Goal: Task Accomplishment & Management: Manage account settings

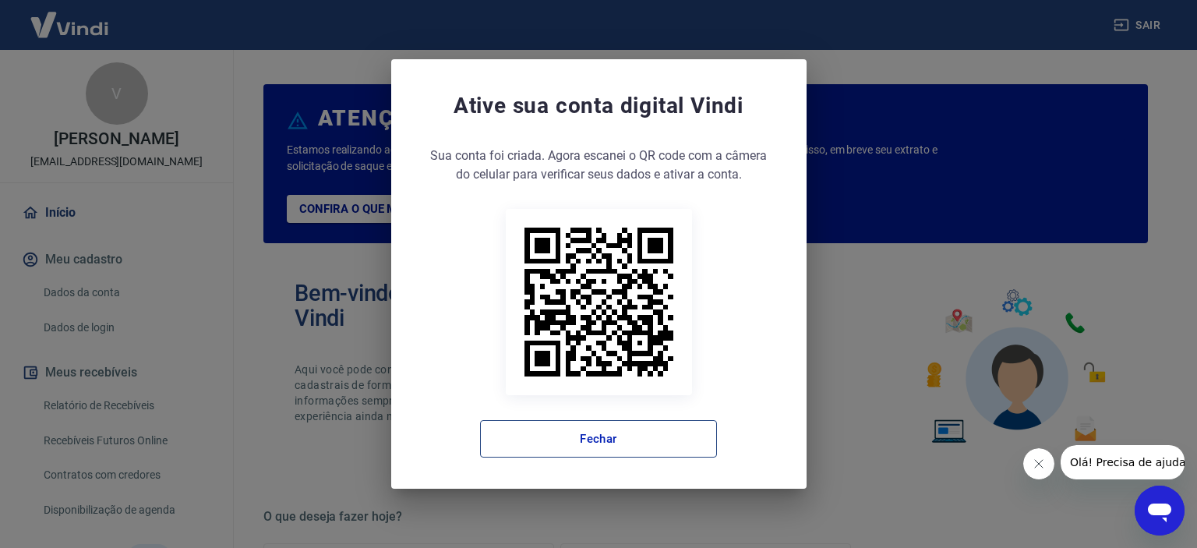
click at [658, 436] on button "Fechar" at bounding box center [598, 438] width 237 height 37
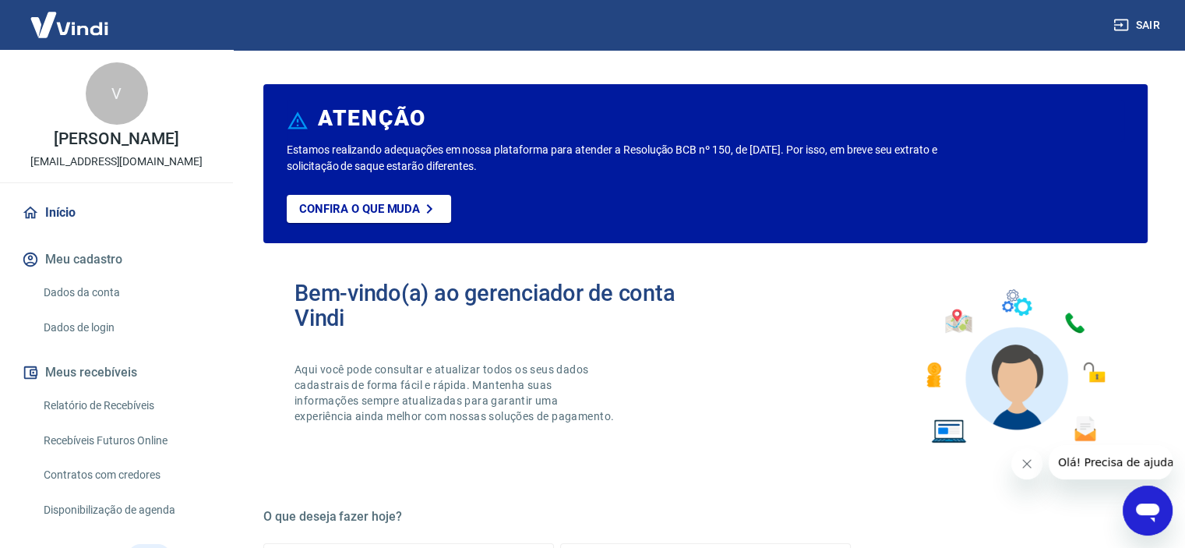
click at [1019, 472] on button "Fechar mensagem da empresa" at bounding box center [1026, 463] width 31 height 31
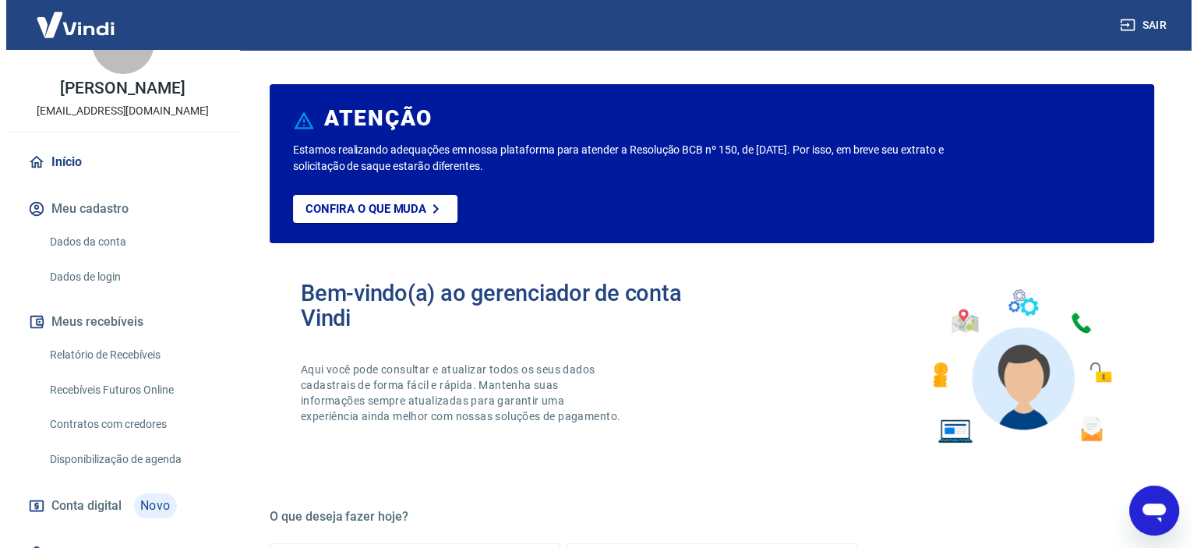
scroll to position [120, 0]
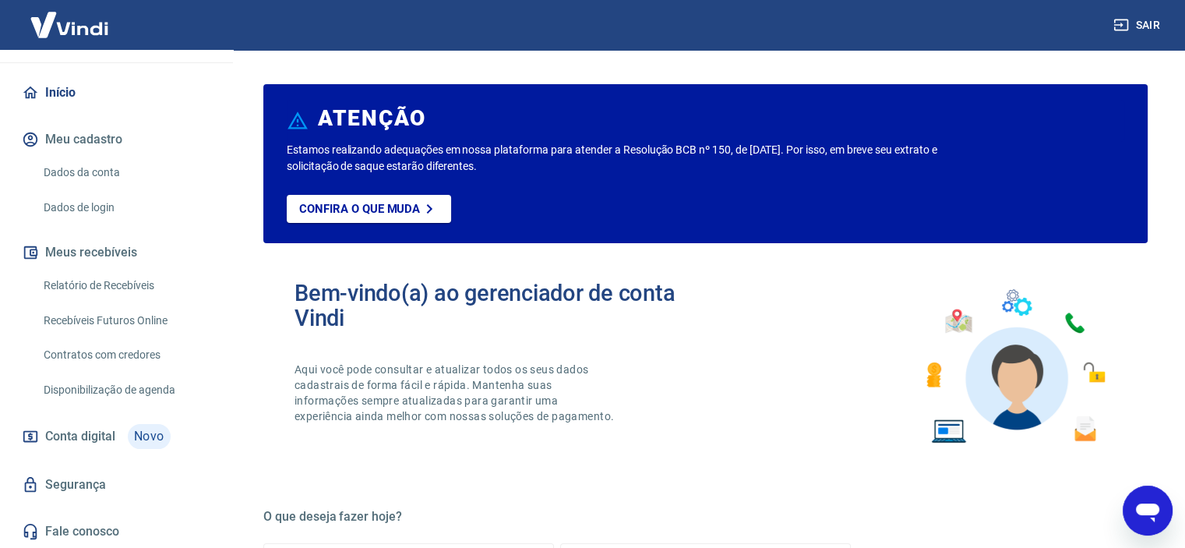
click at [129, 289] on link "Relatório de Recebíveis" at bounding box center [125, 286] width 177 height 32
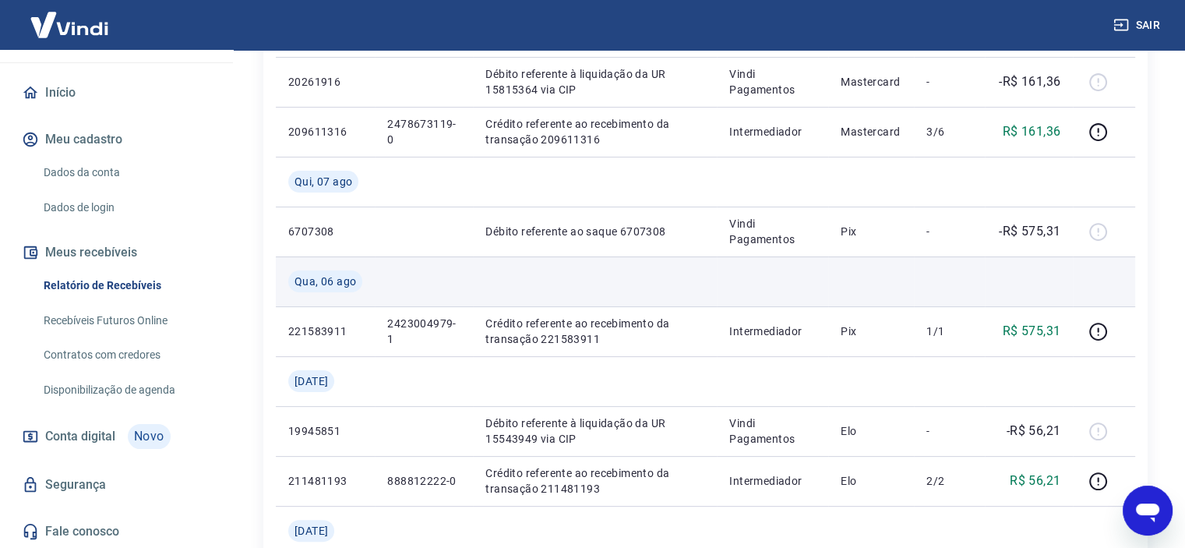
scroll to position [156, 0]
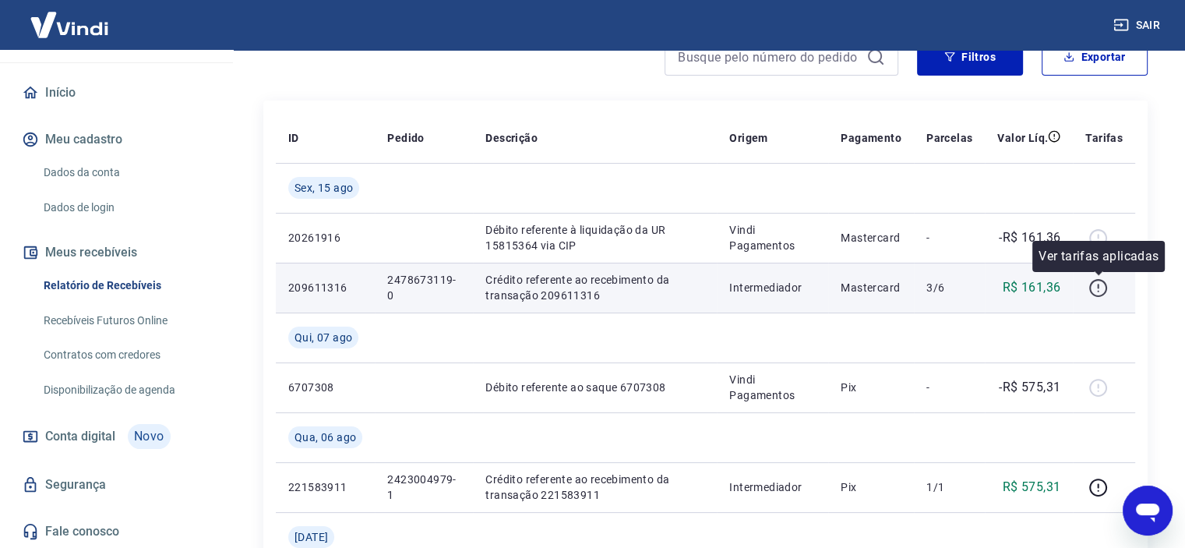
click at [1095, 284] on icon "button" at bounding box center [1098, 287] width 19 height 19
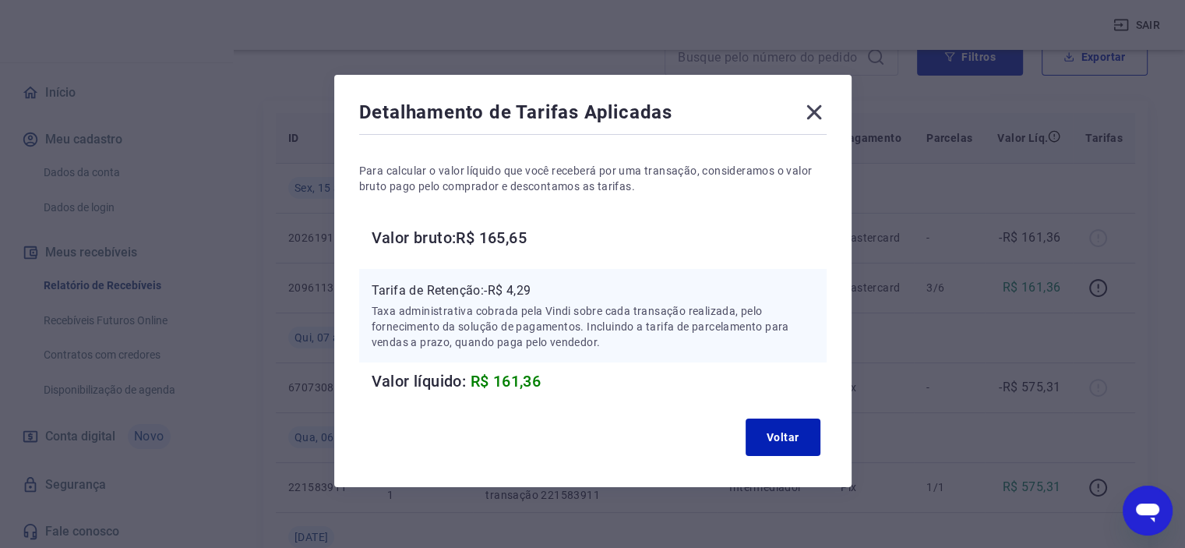
drag, startPoint x: 810, startPoint y: 104, endPoint x: 814, endPoint y: 115, distance: 11.6
click at [810, 107] on icon at bounding box center [814, 112] width 25 height 25
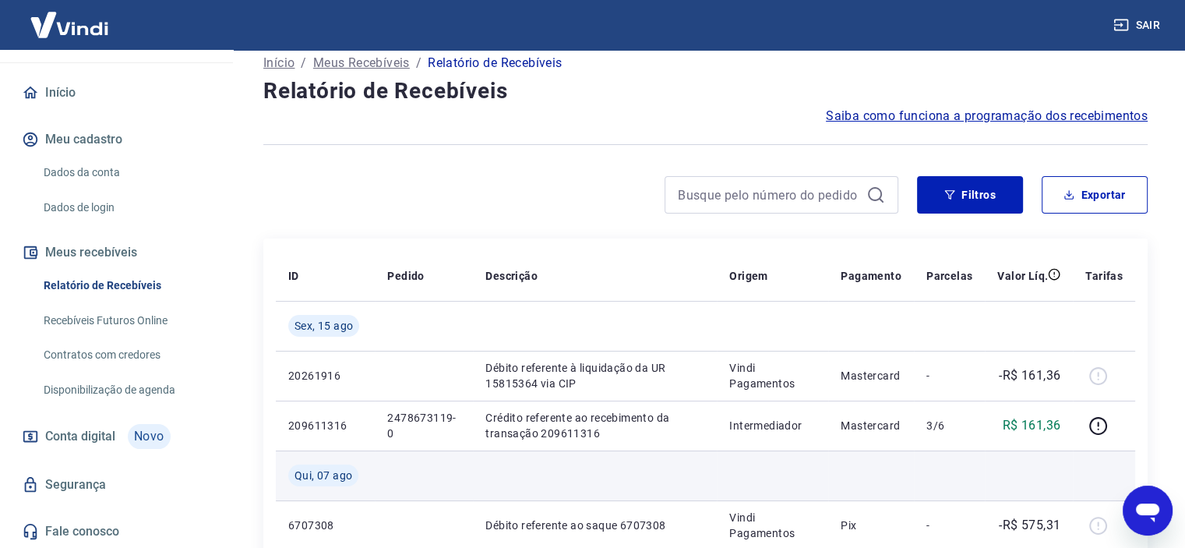
scroll to position [0, 0]
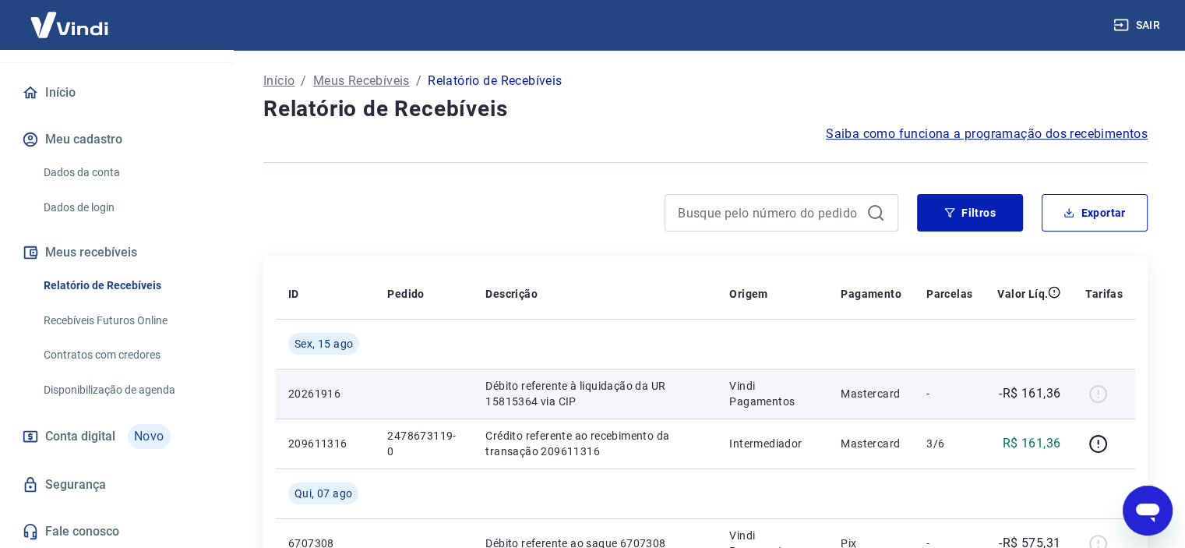
drag, startPoint x: 888, startPoint y: 412, endPoint x: 926, endPoint y: 386, distance: 45.8
click at [889, 412] on td "Mastercard" at bounding box center [871, 394] width 86 height 50
